Goal: Task Accomplishment & Management: Complete application form

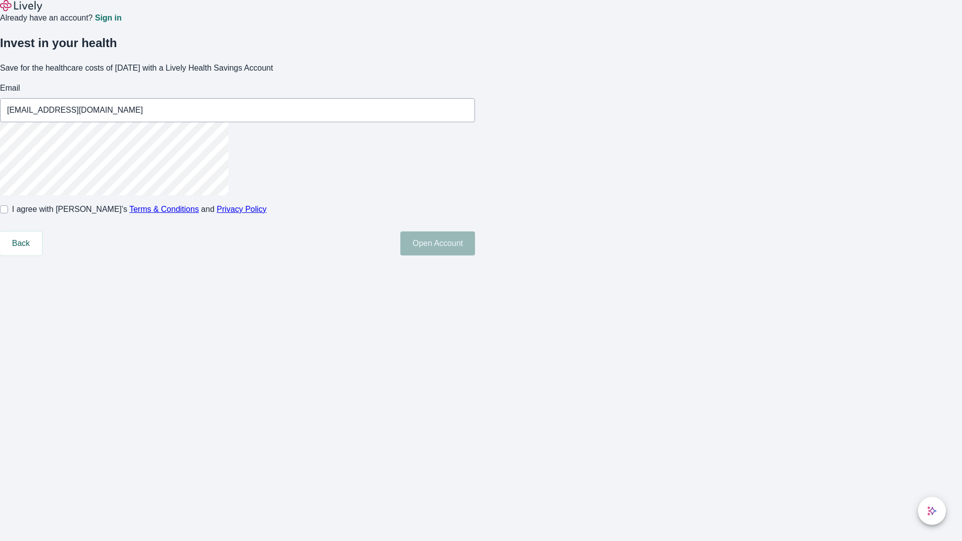
click at [8, 213] on input "I agree with Lively’s Terms & Conditions and Privacy Policy" at bounding box center [4, 209] width 8 height 8
checkbox input "true"
click at [475, 255] on button "Open Account" at bounding box center [437, 243] width 75 height 24
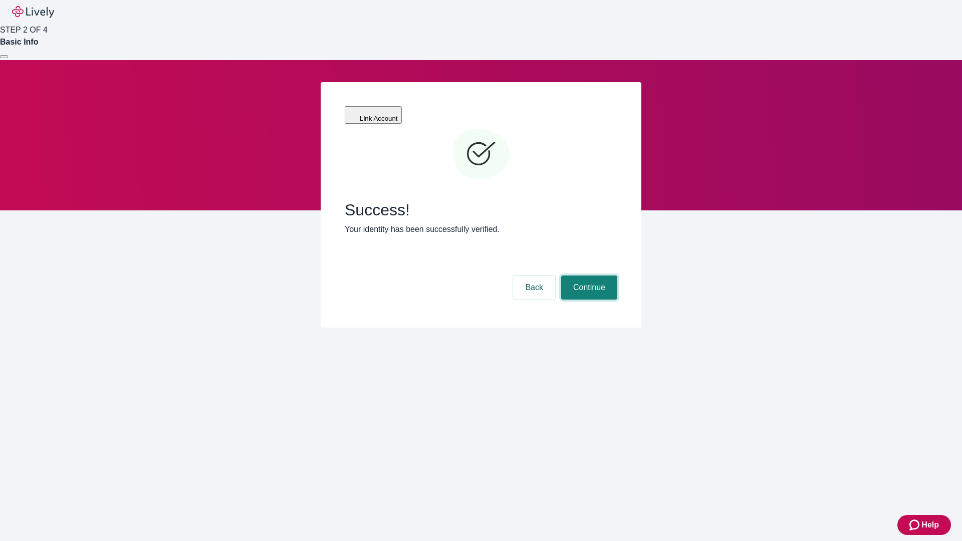
click at [588, 275] on button "Continue" at bounding box center [589, 287] width 56 height 24
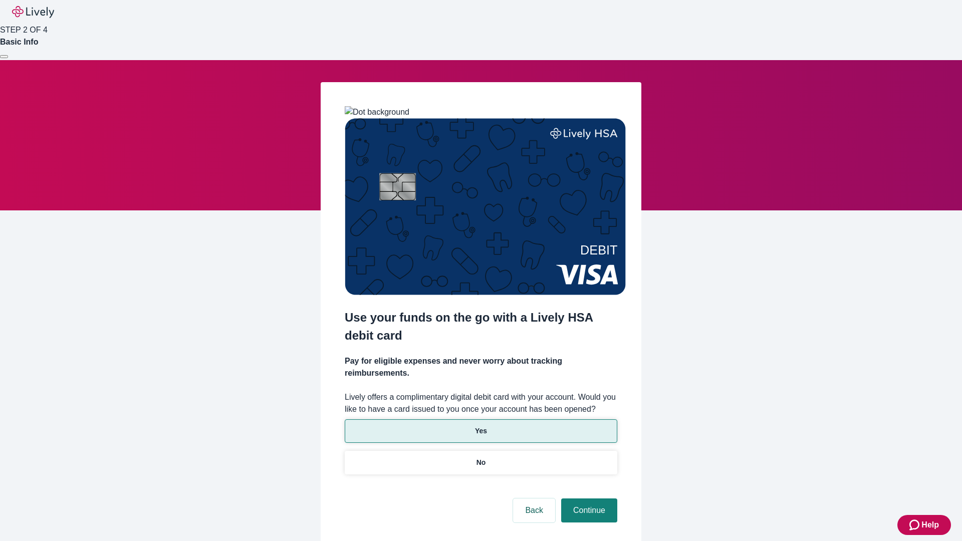
click at [480, 426] on p "Yes" at bounding box center [481, 431] width 12 height 11
click at [588, 498] on button "Continue" at bounding box center [589, 510] width 56 height 24
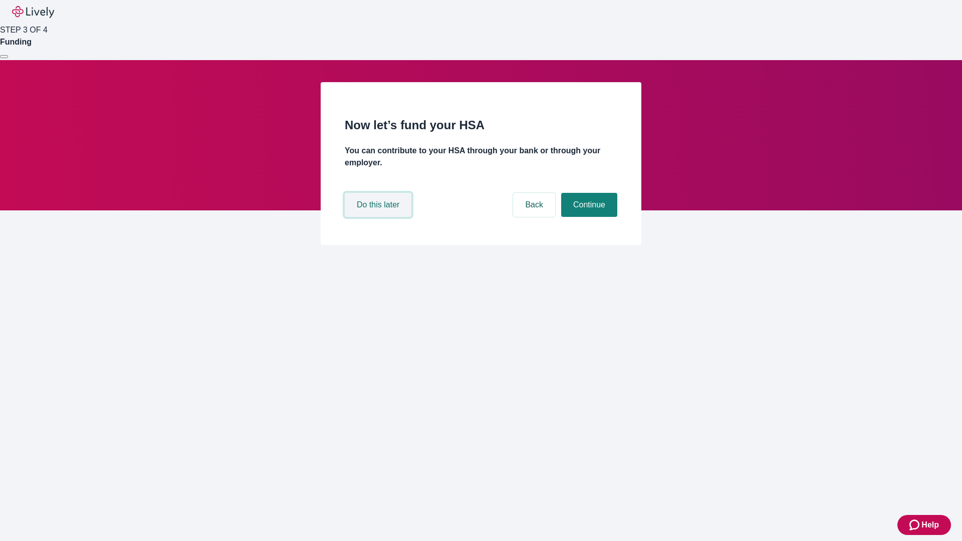
click at [379, 217] on button "Do this later" at bounding box center [378, 205] width 67 height 24
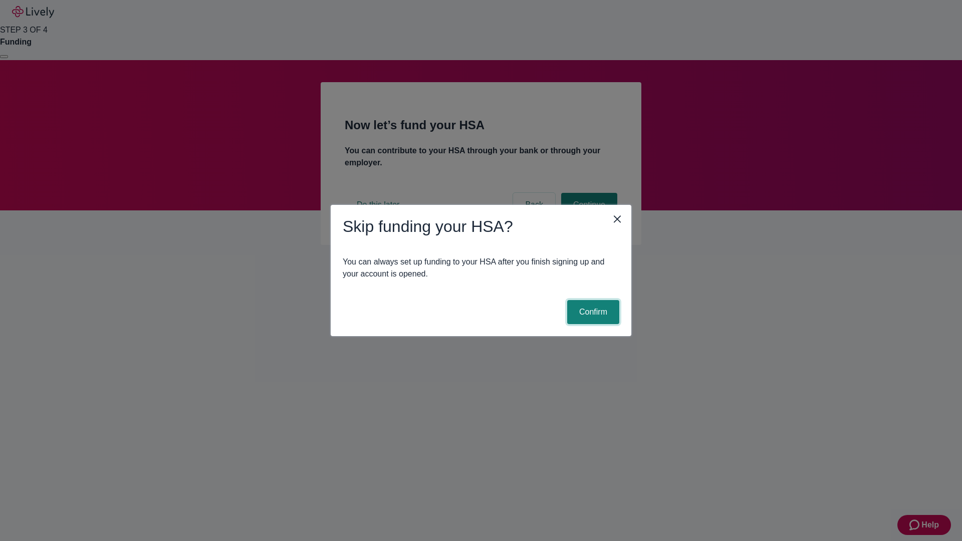
click at [592, 312] on button "Confirm" at bounding box center [593, 312] width 52 height 24
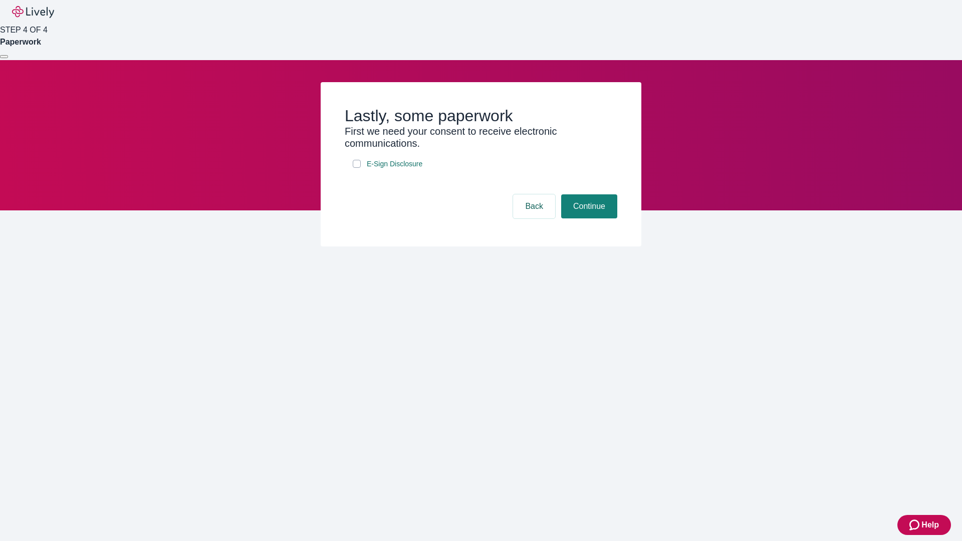
click at [357, 168] on input "E-Sign Disclosure" at bounding box center [357, 164] width 8 height 8
checkbox input "true"
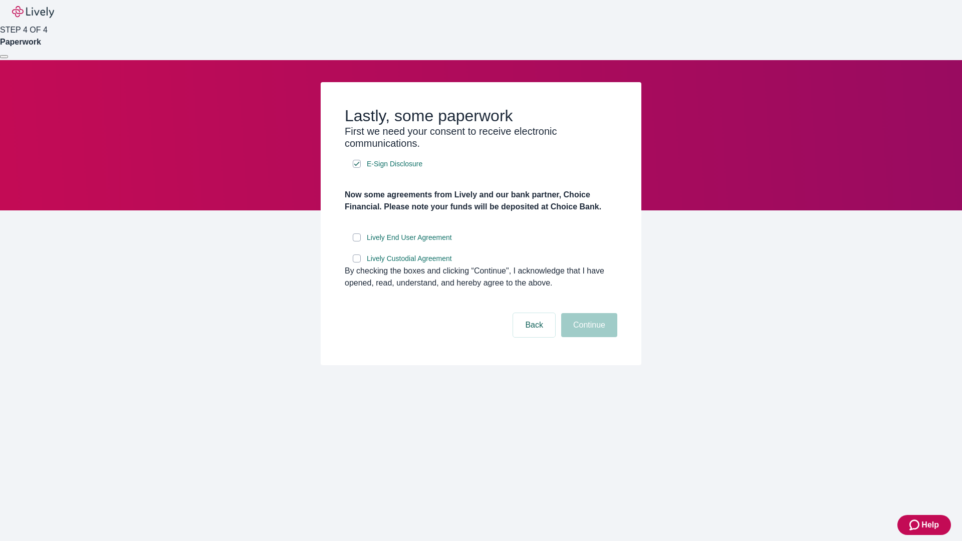
click at [357, 241] on input "Lively End User Agreement" at bounding box center [357, 237] width 8 height 8
checkbox input "true"
click at [357, 262] on input "Lively Custodial Agreement" at bounding box center [357, 258] width 8 height 8
checkbox input "true"
click at [588, 337] on button "Continue" at bounding box center [589, 325] width 56 height 24
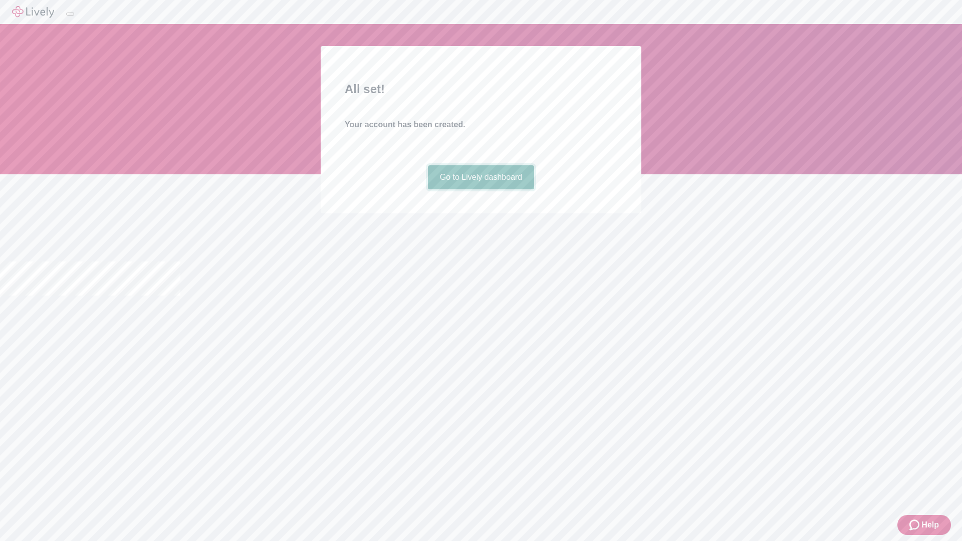
click at [480, 189] on link "Go to Lively dashboard" at bounding box center [481, 177] width 107 height 24
